Goal: Navigation & Orientation: Find specific page/section

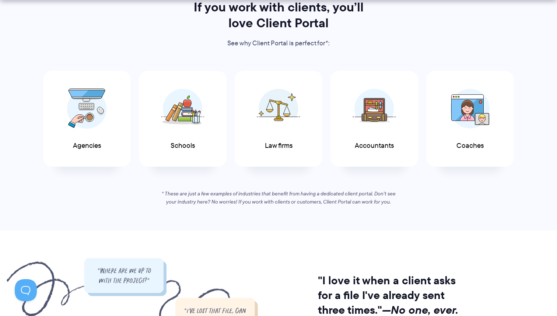
scroll to position [384, 0]
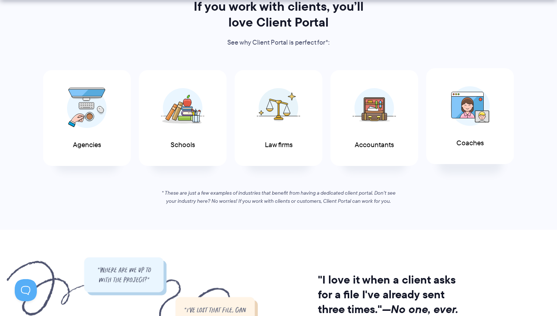
click at [458, 127] on span at bounding box center [470, 106] width 44 height 52
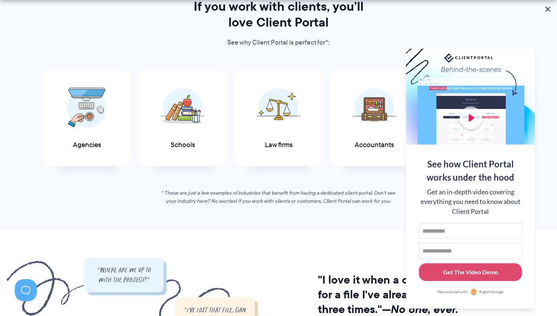
click at [547, 7] on button at bounding box center [548, 9] width 9 height 9
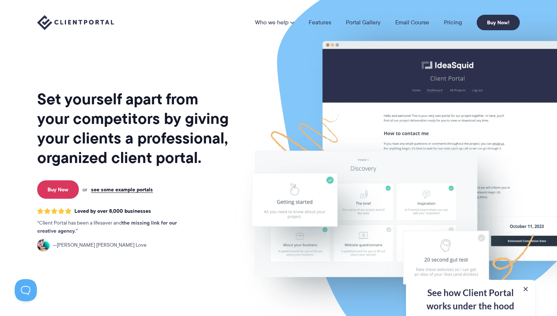
scroll to position [0, 0]
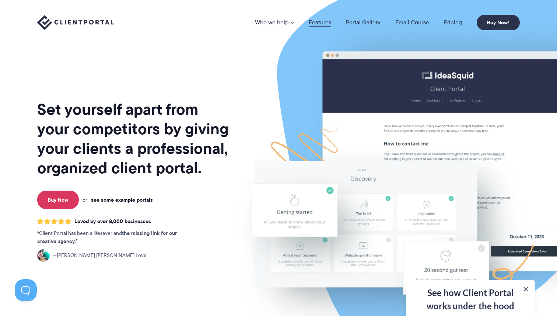
click at [325, 23] on link "Features" at bounding box center [320, 23] width 22 height 6
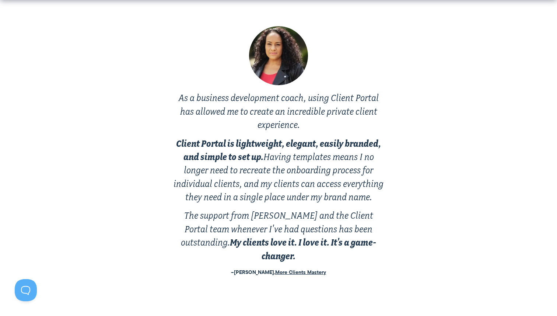
scroll to position [1431, 0]
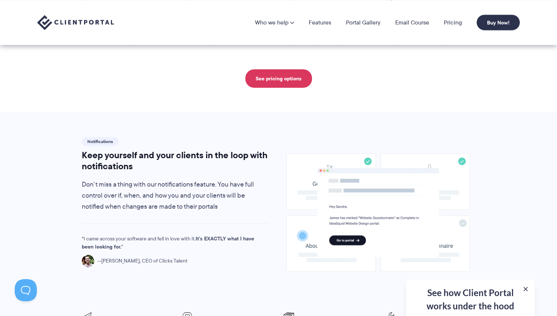
scroll to position [416, 0]
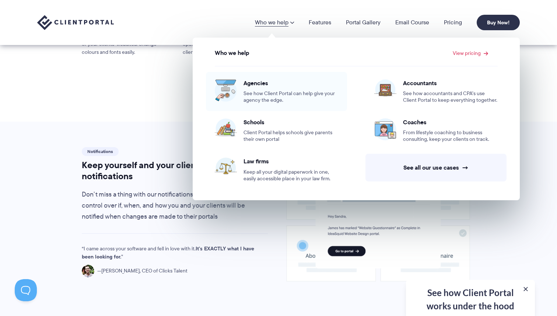
click at [262, 84] on span "Agencies" at bounding box center [291, 82] width 95 height 7
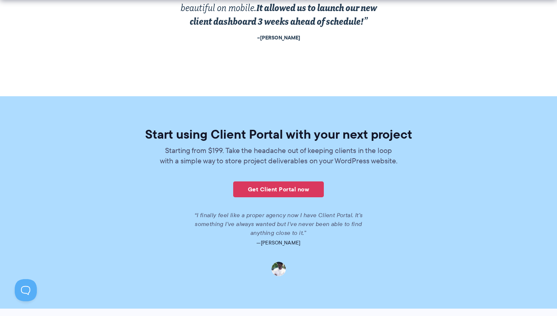
scroll to position [1564, 0]
